Goal: Transaction & Acquisition: Purchase product/service

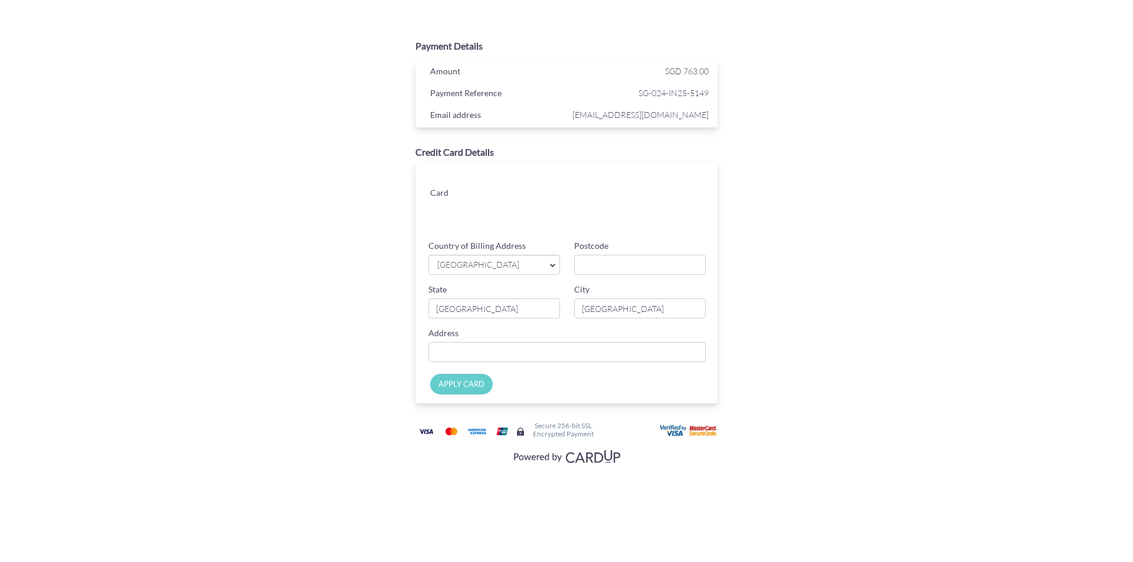
click at [445, 387] on input "APPLY CARD" at bounding box center [461, 384] width 63 height 21
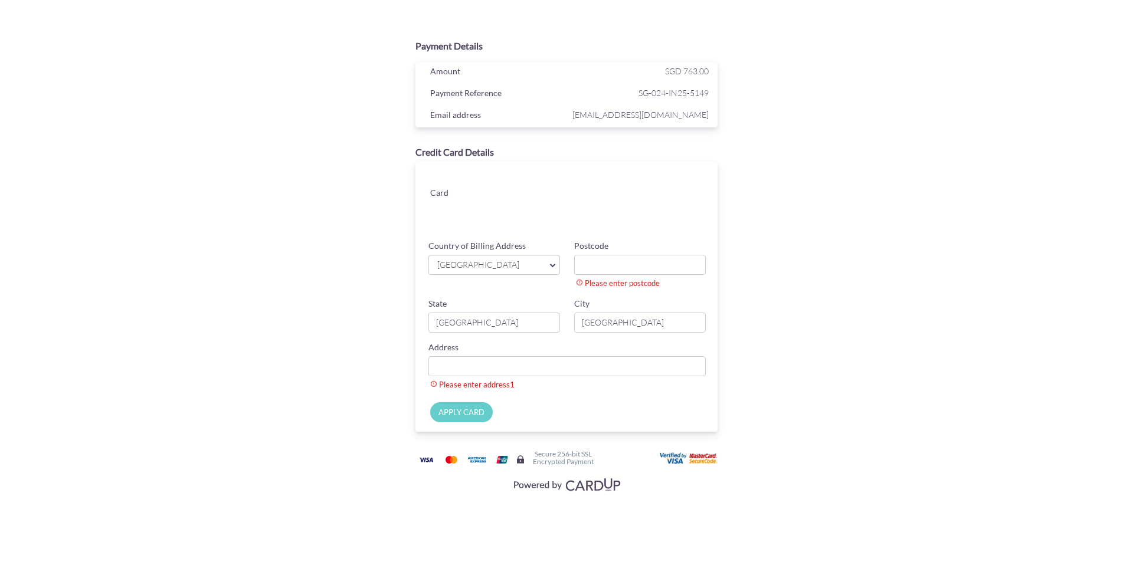
click at [551, 265] on icon at bounding box center [553, 265] width 6 height 12
click at [495, 342] on link "[GEOGRAPHIC_DATA]" at bounding box center [494, 343] width 130 height 24
click at [459, 371] on input "Country of Billing Address" at bounding box center [566, 366] width 277 height 20
paste input "Fulijin Port City [STREET_ADDRESS]"
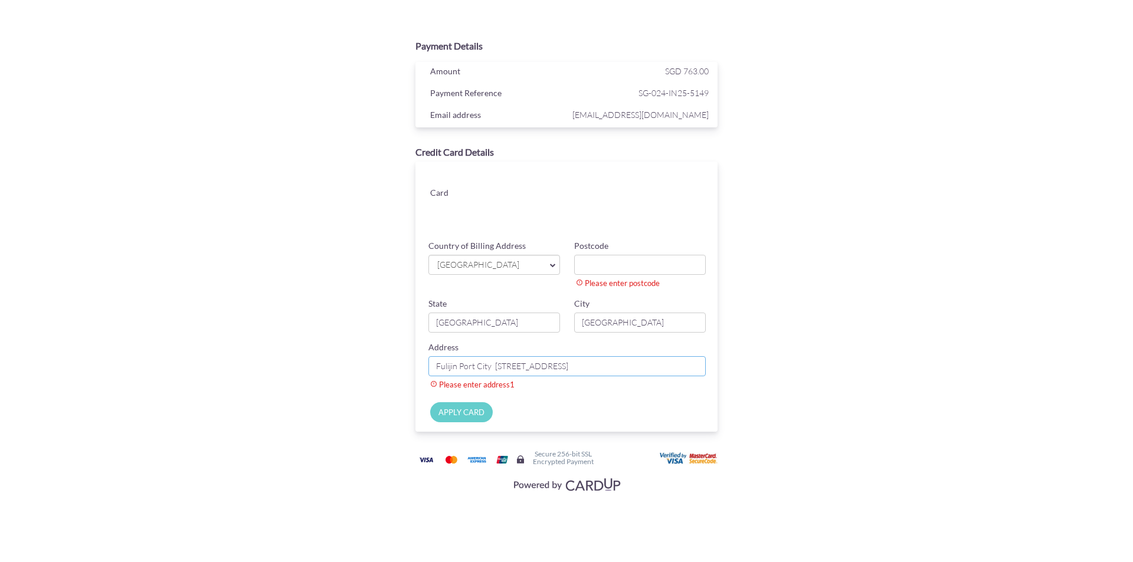
scroll to position [0, 37]
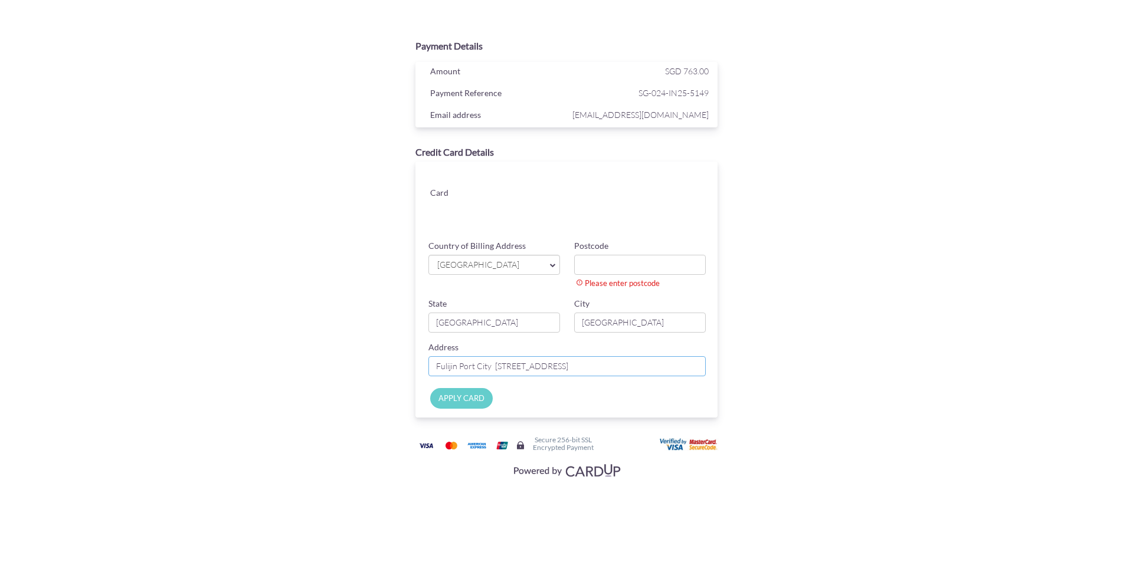
type input "Fulijin Port City [STREET_ADDRESS]"
click at [608, 273] on input "Postcode" at bounding box center [640, 265] width 132 height 20
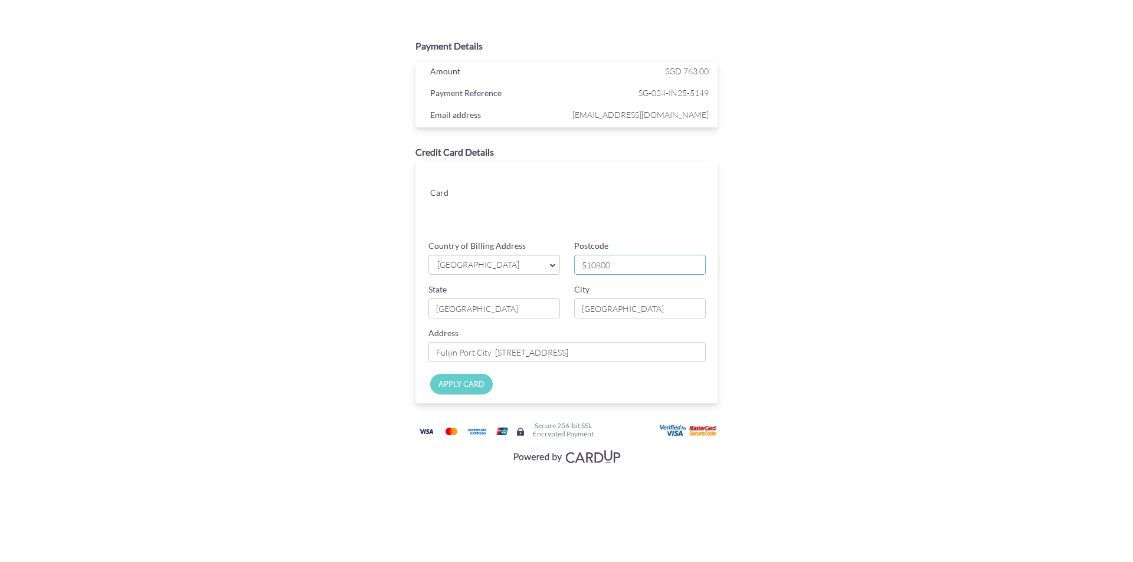
type input "510800"
click at [516, 317] on input "[GEOGRAPHIC_DATA]" at bounding box center [494, 309] width 132 height 20
drag, startPoint x: 502, startPoint y: 312, endPoint x: 418, endPoint y: 311, distance: 83.2
click at [418, 311] on div "Card Card ending CHANGE Country of Billing Address [GEOGRAPHIC_DATA] [GEOGRAPHI…" at bounding box center [567, 283] width 302 height 242
drag, startPoint x: 624, startPoint y: 309, endPoint x: 581, endPoint y: 309, distance: 42.5
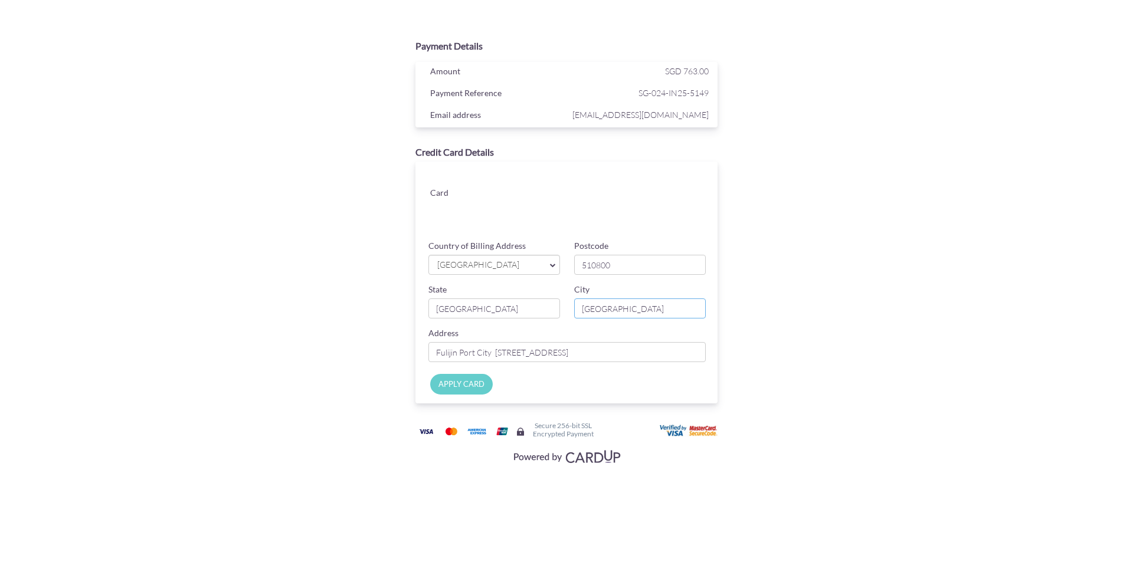
click at [581, 309] on input "[GEOGRAPHIC_DATA]" at bounding box center [640, 309] width 132 height 20
type input "g"
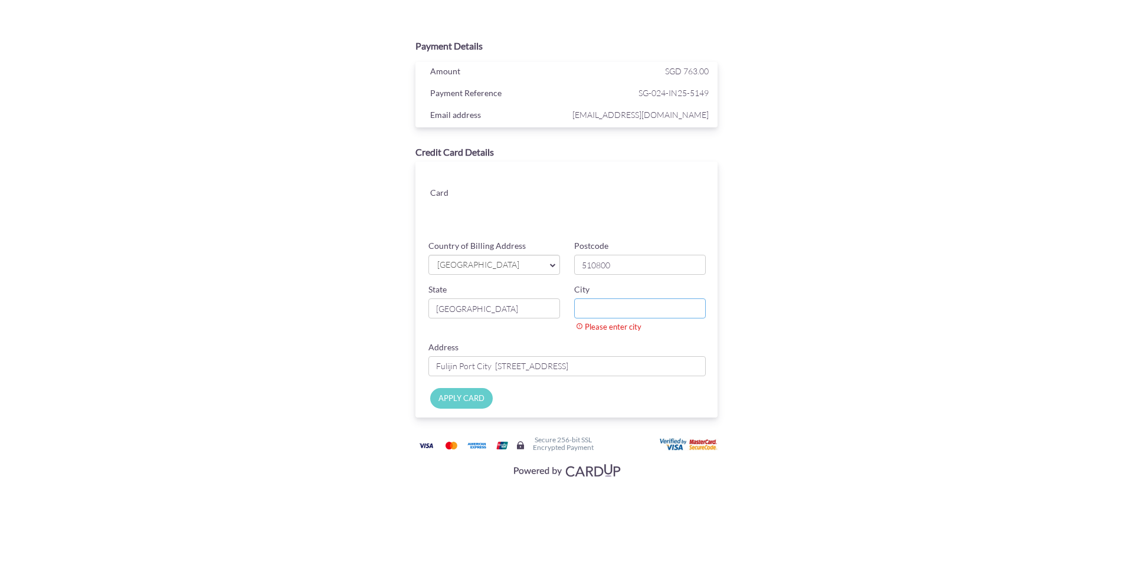
type input "g"
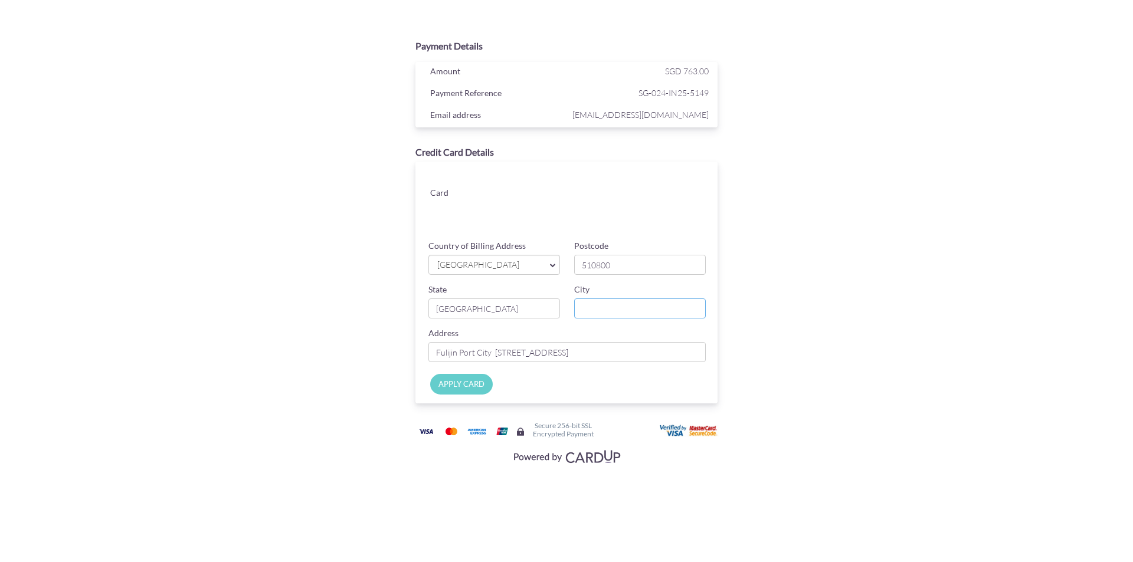
type input "g"
type input "[GEOGRAPHIC_DATA]"
click at [500, 315] on input "[GEOGRAPHIC_DATA]" at bounding box center [494, 309] width 132 height 20
drag, startPoint x: 500, startPoint y: 313, endPoint x: 391, endPoint y: 311, distance: 109.8
click at [391, 311] on div "Credit Card Details Card Card ending CHANGE Country of Billing Address [GEOGRAP…" at bounding box center [567, 275] width 384 height 270
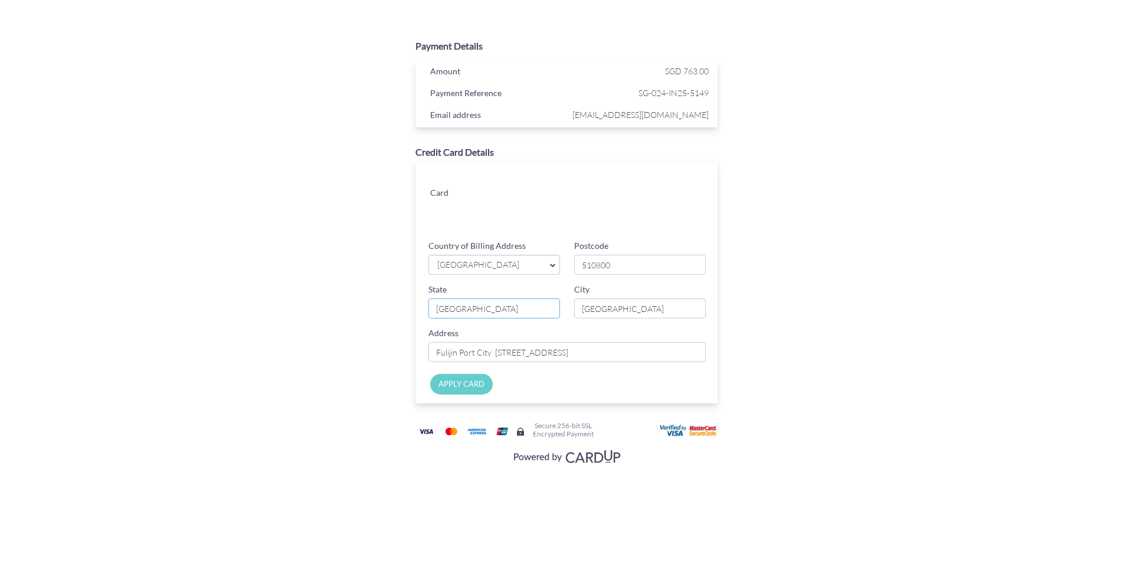
type input "[GEOGRAPHIC_DATA]"
click at [480, 388] on input "APPLY CARD" at bounding box center [461, 384] width 63 height 21
type input "Applying..."
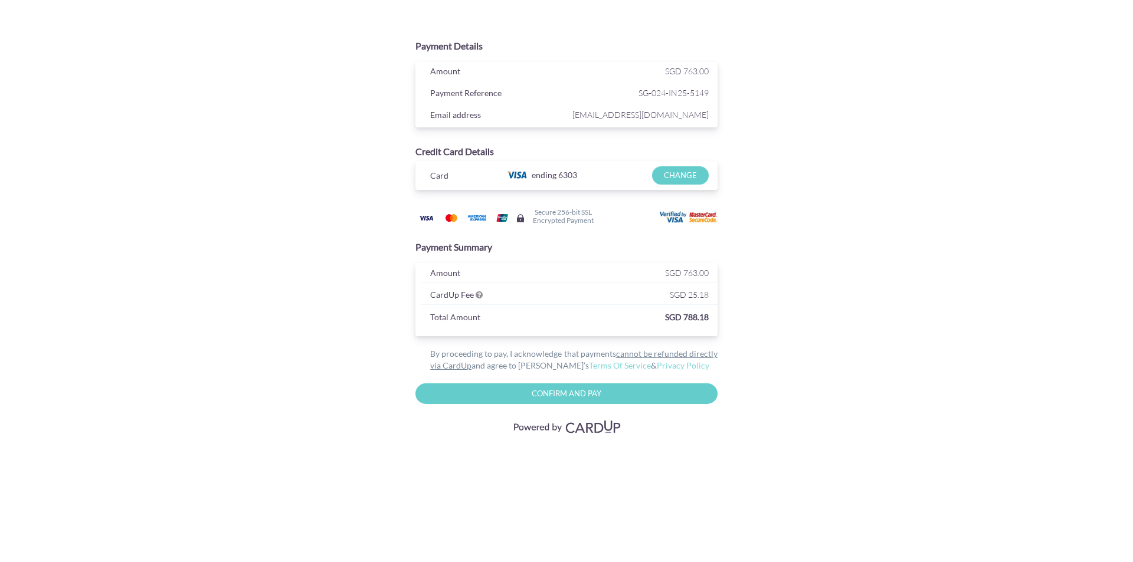
click at [574, 390] on input "Confirm and Pay" at bounding box center [567, 394] width 302 height 21
type input "Please wait..."
